Goal: Task Accomplishment & Management: Complete application form

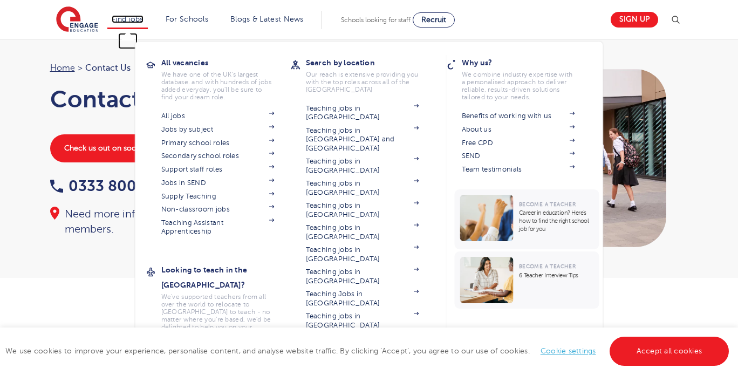
click at [128, 18] on link "Find jobs" at bounding box center [128, 19] width 32 height 8
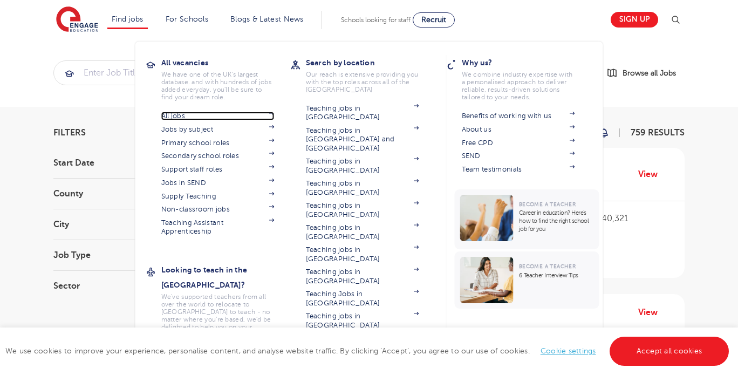
click at [178, 112] on link "All jobs" at bounding box center [217, 116] width 113 height 9
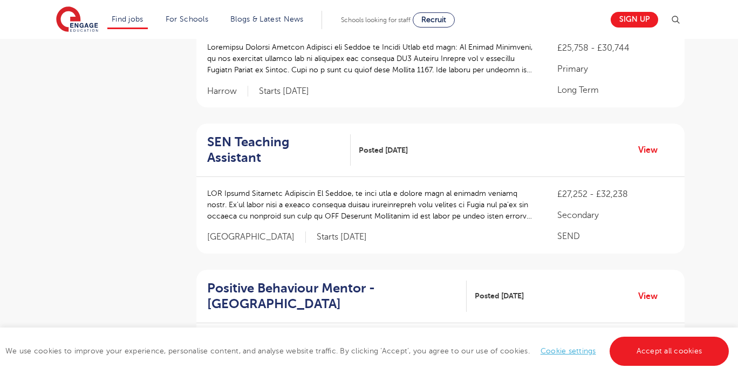
scroll to position [303, 0]
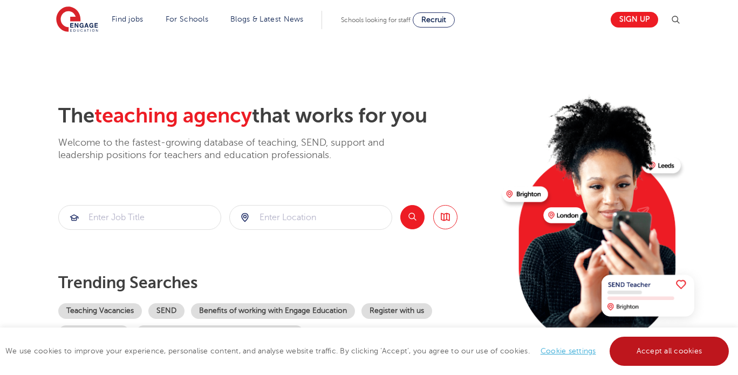
click at [634, 360] on link "Accept all cookies" at bounding box center [669, 351] width 120 height 29
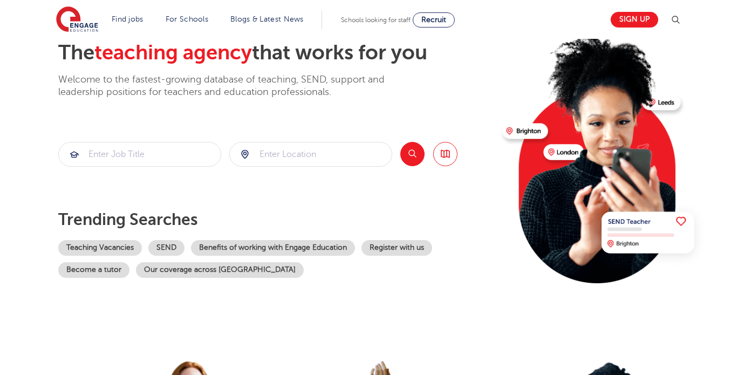
scroll to position [60, 0]
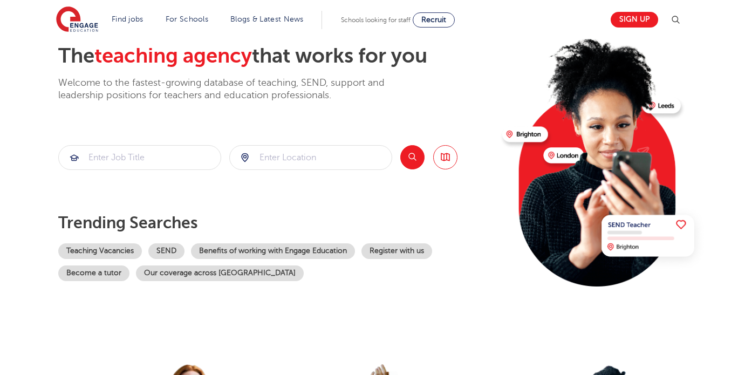
click at [359, 238] on section "Trending searches Teaching Vacancies SEND Benefits of working with Engage Educa…" at bounding box center [275, 247] width 435 height 68
click at [376, 246] on link "Register with us" at bounding box center [396, 251] width 71 height 16
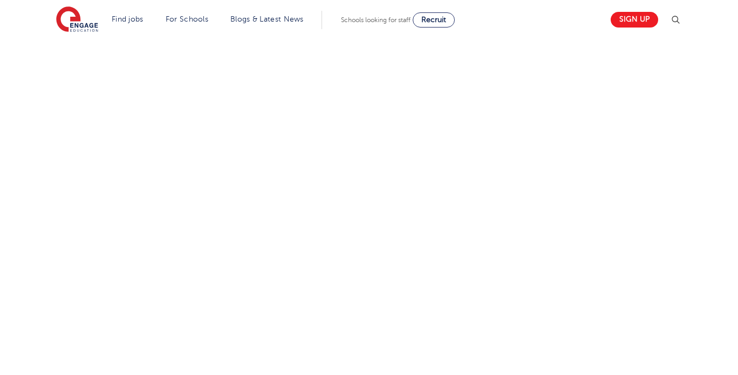
scroll to position [398, 0]
